Goal: Task Accomplishment & Management: Complete application form

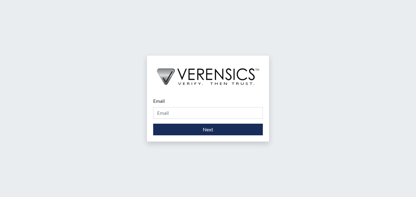
click at [172, 112] on input "Email" at bounding box center [208, 113] width 110 height 12
click at [169, 114] on input "Email" at bounding box center [208, 113] width 110 height 12
type input "[PERSON_NAME][EMAIL_ADDRESS][DOMAIN_NAME]"
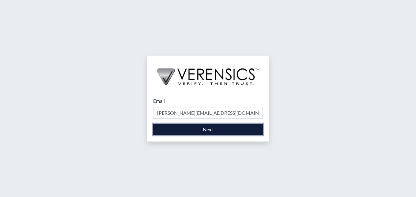
click at [198, 130] on button "Next" at bounding box center [208, 129] width 110 height 12
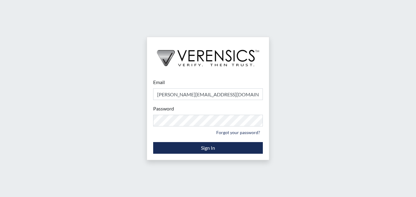
click at [185, 107] on div "Password Please provide your password. Forgot your password?" at bounding box center [208, 121] width 110 height 32
click at [169, 107] on label "Password" at bounding box center [163, 108] width 21 height 7
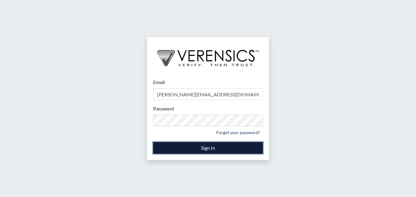
click at [206, 146] on button "Sign In" at bounding box center [208, 148] width 110 height 12
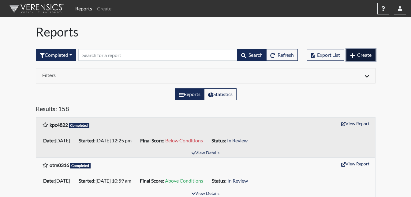
click at [356, 54] on button "Create" at bounding box center [361, 55] width 29 height 12
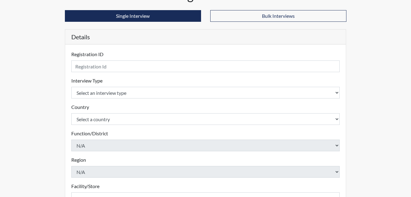
scroll to position [61, 0]
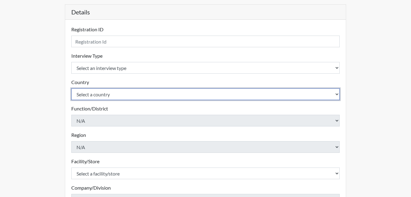
click at [336, 94] on select "Select a country [GEOGRAPHIC_DATA] [GEOGRAPHIC_DATA]" at bounding box center [205, 94] width 269 height 12
select select "united-states-of-[GEOGRAPHIC_DATA]"
click at [71, 88] on select "Select a country [GEOGRAPHIC_DATA] [GEOGRAPHIC_DATA]" at bounding box center [205, 94] width 269 height 12
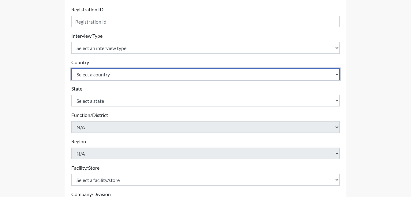
scroll to position [92, 0]
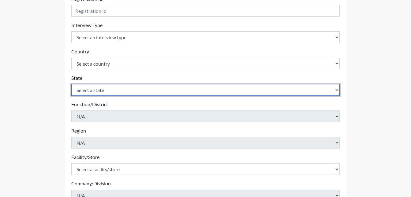
click at [337, 89] on select "Select a state [US_STATE] [US_STATE] [US_STATE] [US_STATE] [US_STATE] [US_STATE…" at bounding box center [205, 90] width 269 height 12
click at [337, 91] on select "Select a state [US_STATE] [US_STATE] [US_STATE] [US_STATE] [US_STATE] [US_STATE…" at bounding box center [205, 90] width 269 height 12
drag, startPoint x: 100, startPoint y: 89, endPoint x: 107, endPoint y: 88, distance: 7.8
click at [100, 89] on select "Select a state [US_STATE] [US_STATE] [US_STATE] [US_STATE] [US_STATE] [US_STATE…" at bounding box center [205, 90] width 269 height 12
select select "GA"
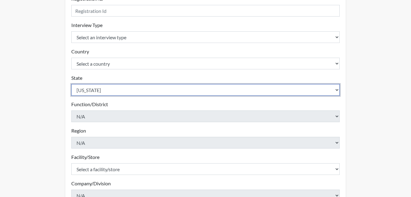
click at [71, 84] on select "Select a state [US_STATE] [US_STATE] [US_STATE] [US_STATE] [US_STATE] [US_STATE…" at bounding box center [205, 90] width 269 height 12
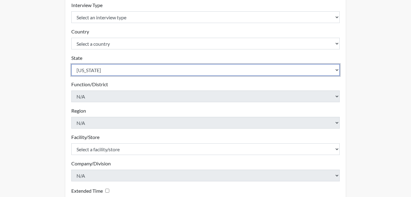
scroll to position [122, 0]
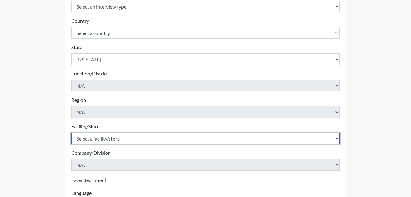
click at [336, 138] on select "Select a facility/store Long Unit [PERSON_NAME] [PERSON_NAME] Women's PDC" at bounding box center [205, 138] width 269 height 12
select select "0df420ef-37bf-4276-ba7a-c1d957eaad15"
click at [71, 132] on select "Select a facility/store Long Unit [PERSON_NAME] [PERSON_NAME] Women's PDC" at bounding box center [205, 138] width 269 height 12
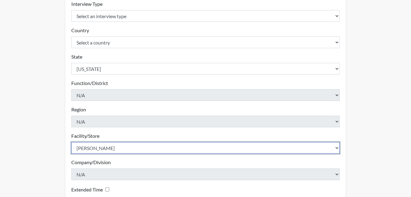
scroll to position [82, 0]
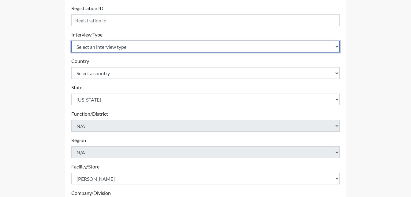
click at [338, 47] on select "Select an interview type Corrections Pre-Employment" at bounding box center [205, 47] width 269 height 12
click at [135, 44] on select "Select an interview type Corrections Pre-Employment" at bounding box center [205, 47] width 269 height 12
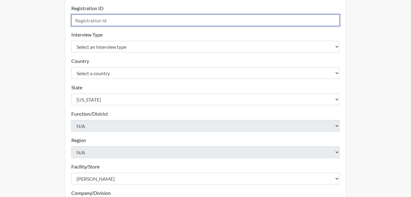
click at [107, 22] on input "text" at bounding box center [205, 20] width 269 height 12
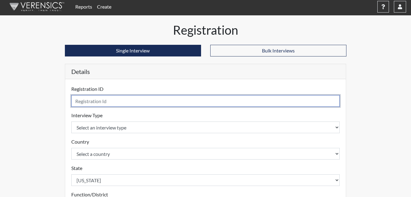
scroll to position [0, 0]
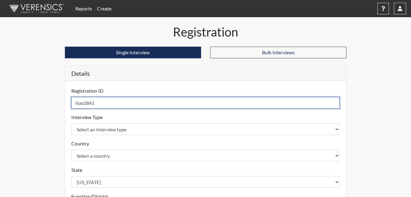
click at [89, 104] on input "Nac0841" at bounding box center [205, 103] width 269 height 12
type input "Nac0941"
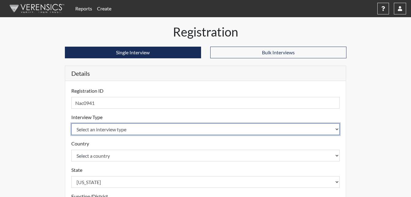
click at [338, 130] on select "Select an interview type Corrections Pre-Employment" at bounding box center [205, 129] width 269 height 12
select select "ff733e93-e1bf-11ea-9c9f-0eff0cf7eb8f"
click at [71, 123] on select "Select an interview type Corrections Pre-Employment" at bounding box center [205, 129] width 269 height 12
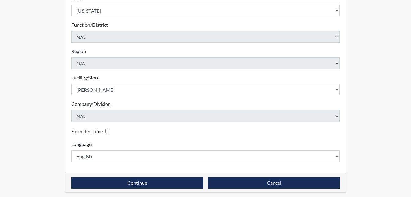
scroll to position [174, 0]
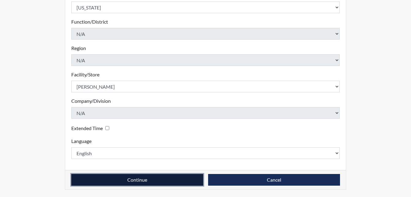
click at [173, 179] on button "Continue" at bounding box center [137, 180] width 132 height 12
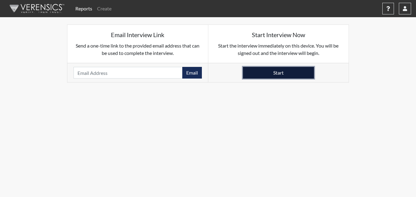
click at [274, 73] on button "Start" at bounding box center [278, 73] width 71 height 12
